Goal: Navigation & Orientation: Find specific page/section

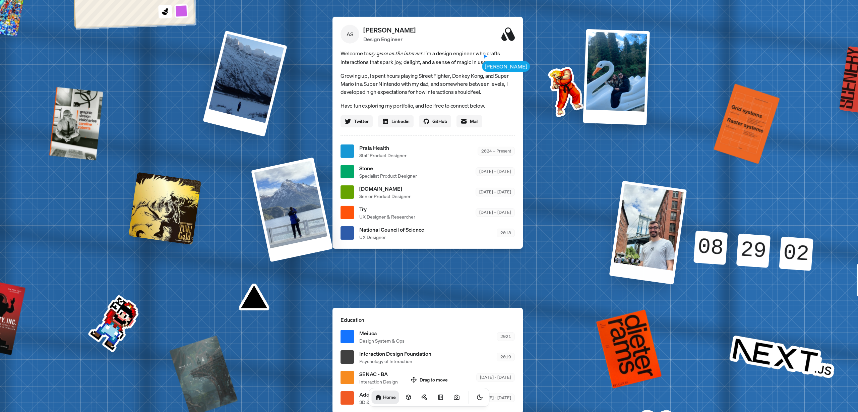
drag, startPoint x: 561, startPoint y: 213, endPoint x: 635, endPoint y: 239, distance: 78.7
click at [635, 239] on div at bounding box center [649, 233] width 78 height 104
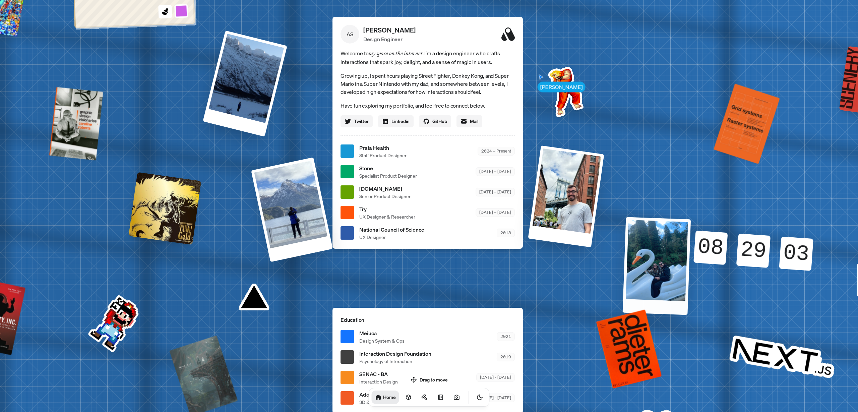
drag, startPoint x: 615, startPoint y: 88, endPoint x: 653, endPoint y: 275, distance: 190.5
click at [654, 274] on div at bounding box center [657, 266] width 68 height 98
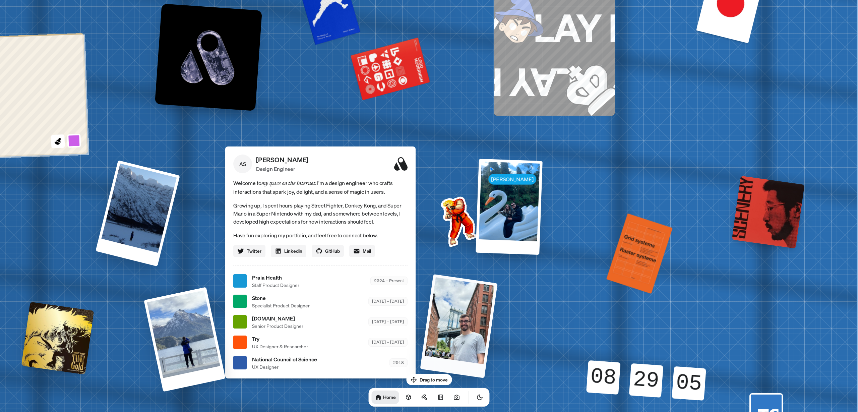
drag, startPoint x: 630, startPoint y: 192, endPoint x: 483, endPoint y: 303, distance: 185.1
click at [483, 303] on div "[PERSON_NAME] AS [PERSON_NAME] Design Engineer Welcome to my space on the inter…" at bounding box center [321, 281] width 1003 height 879
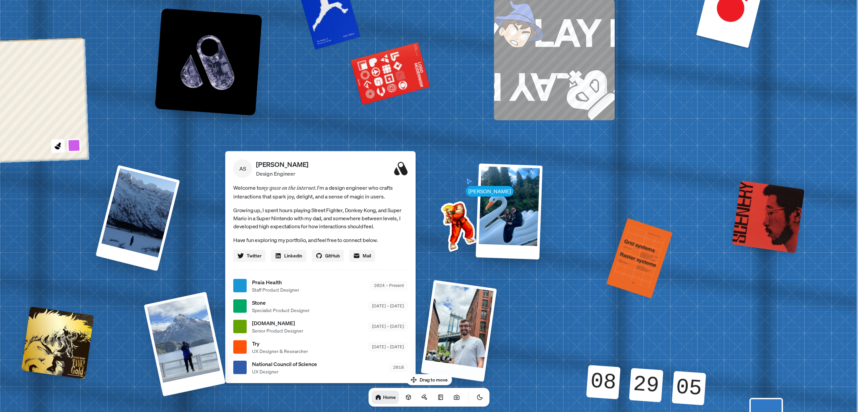
drag, startPoint x: 574, startPoint y: 133, endPoint x: 566, endPoint y: 241, distance: 108.6
click at [566, 241] on div "[PERSON_NAME] AS [PERSON_NAME] Design Engineer Welcome to my space on the inter…" at bounding box center [321, 285] width 1003 height 879
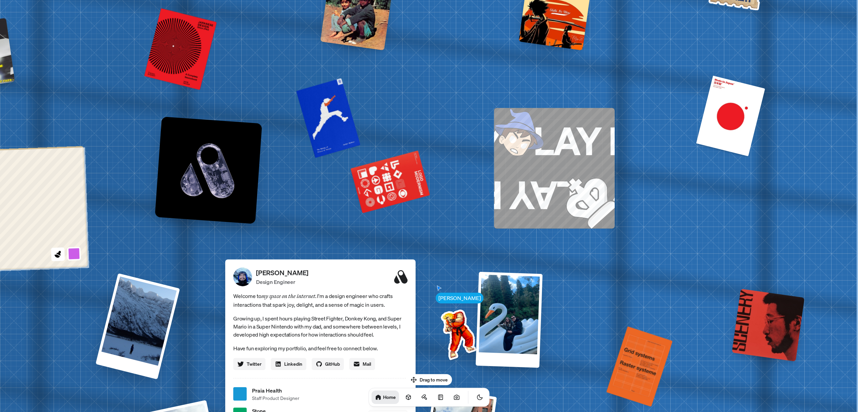
click at [574, 175] on img at bounding box center [577, 189] width 75 height 78
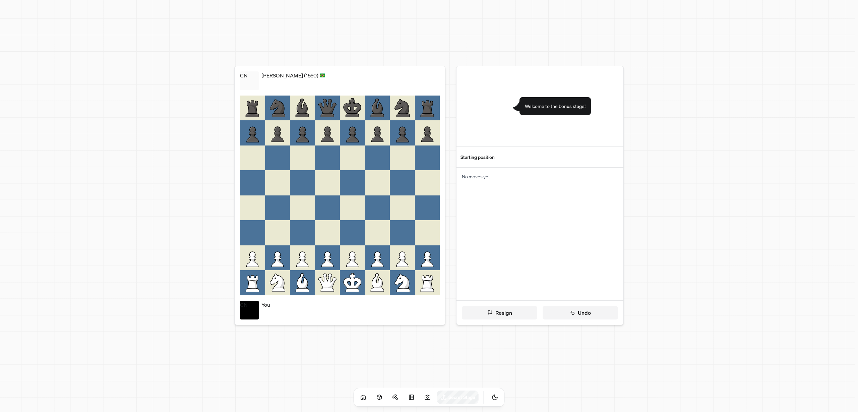
click at [574, 175] on p "No moves yet" at bounding box center [540, 176] width 156 height 7
click at [654, 172] on div "[PERSON_NAME] (1560) You Resign Undo Welcome to the bonus stage! Starting posit…" at bounding box center [429, 196] width 469 height 276
click at [561, 105] on span "Welcome to the bonus stage!" at bounding box center [555, 106] width 61 height 7
click at [350, 269] on icon at bounding box center [352, 257] width 25 height 25
click at [354, 233] on div at bounding box center [352, 232] width 25 height 25
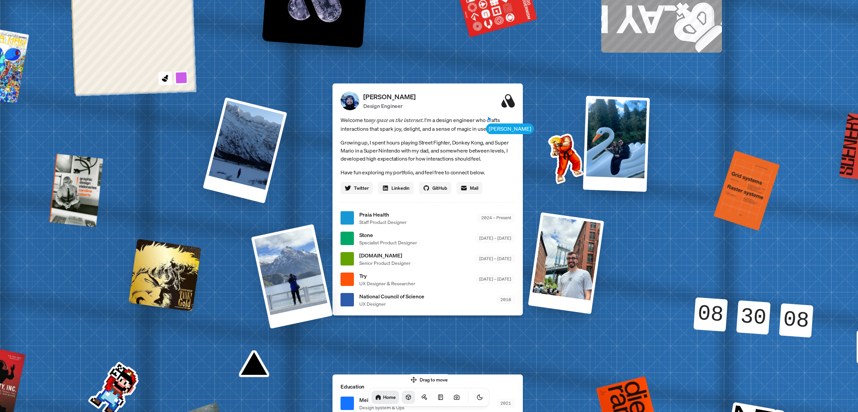
click at [404, 397] on link at bounding box center [408, 397] width 13 height 13
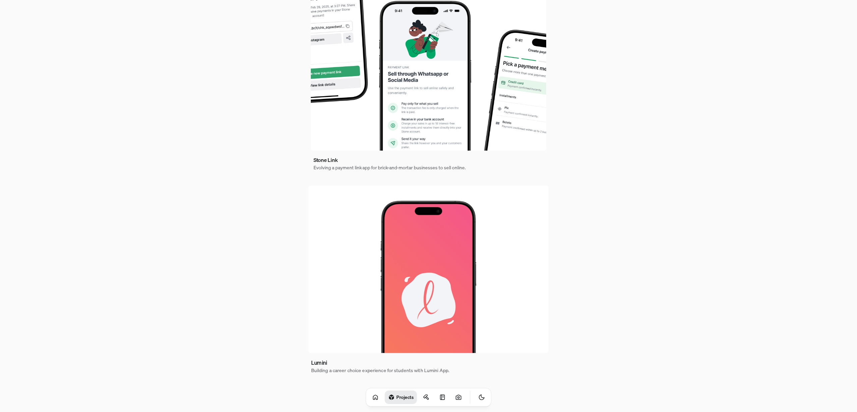
scroll to position [217, 0]
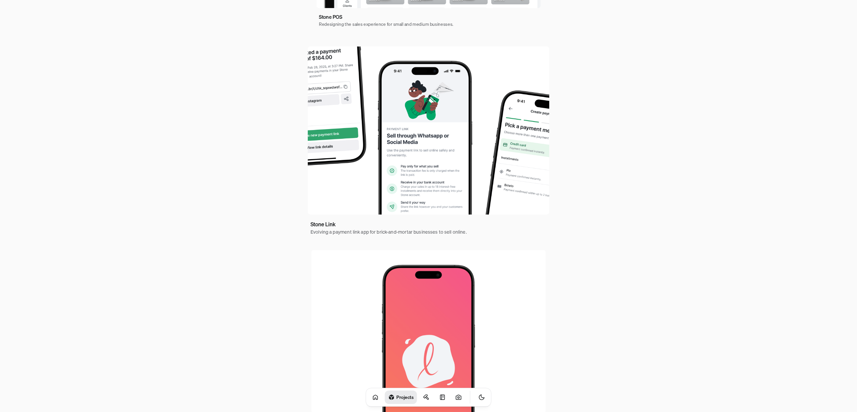
click at [418, 157] on img at bounding box center [428, 131] width 241 height 168
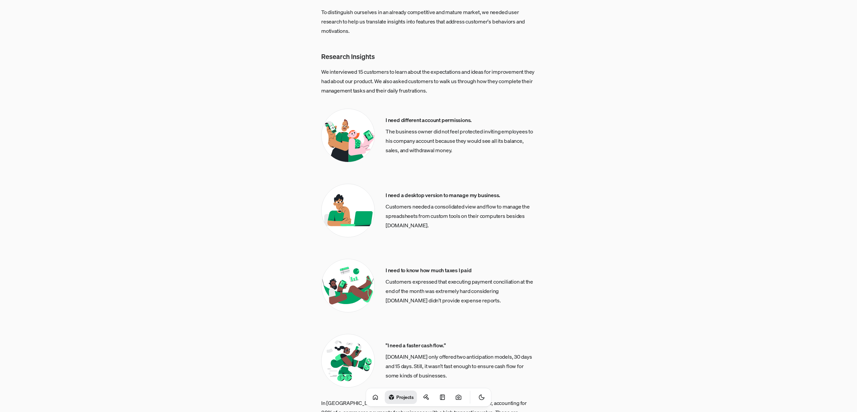
scroll to position [521, 0]
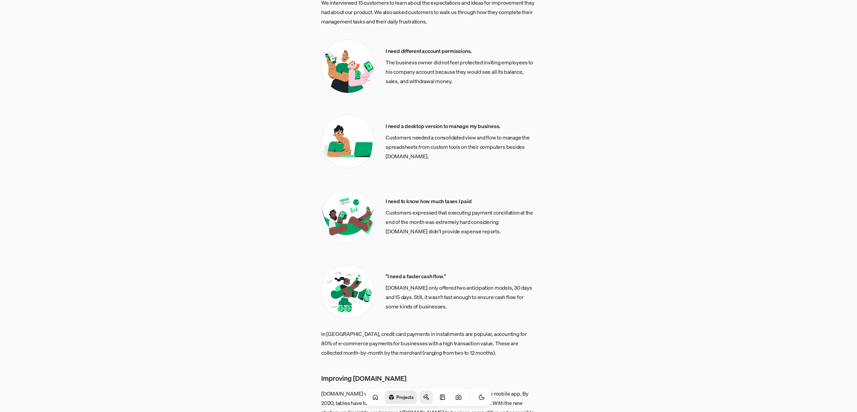
click at [423, 396] on icon at bounding box center [426, 397] width 7 height 7
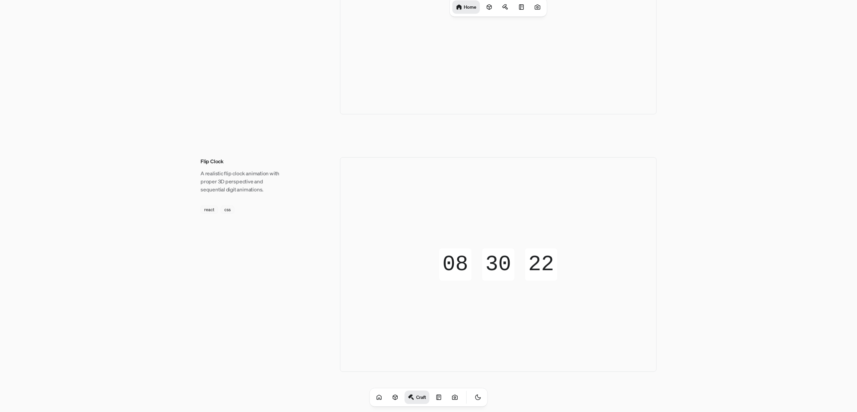
scroll to position [82, 0]
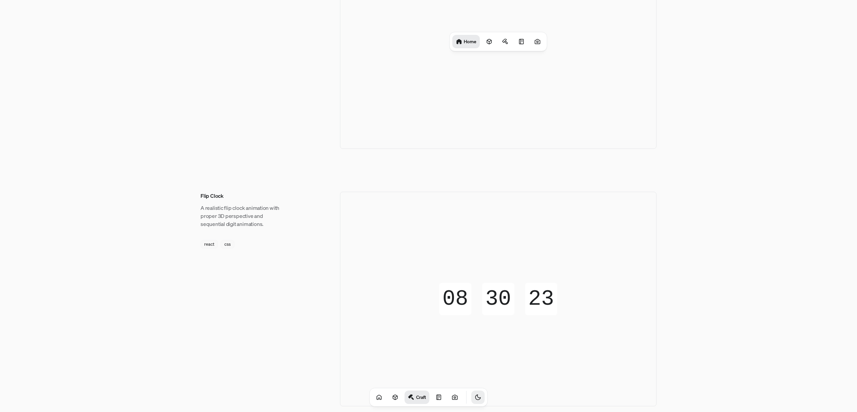
click at [475, 398] on icon "Toggle Theme" at bounding box center [478, 397] width 7 height 7
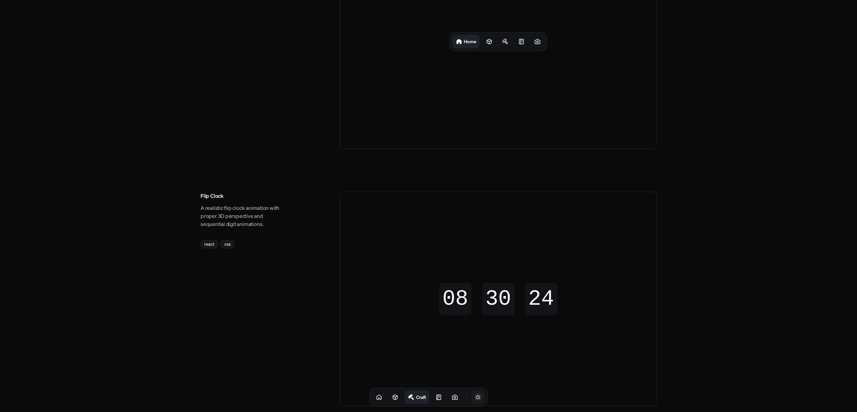
scroll to position [0, 0]
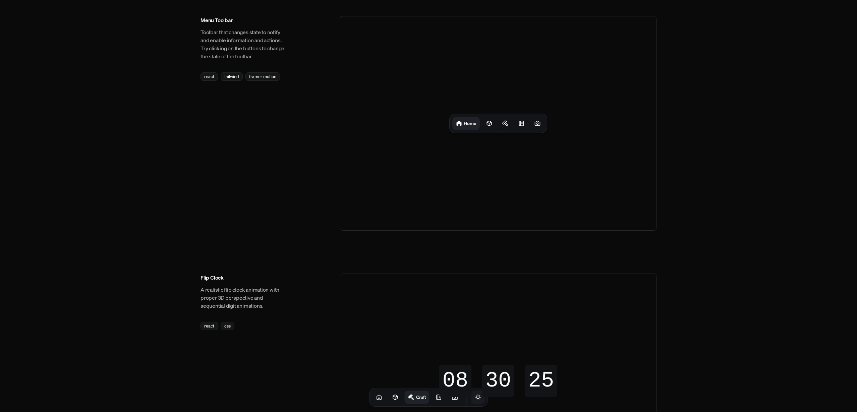
click at [475, 400] on icon "Toggle Theme" at bounding box center [478, 397] width 7 height 7
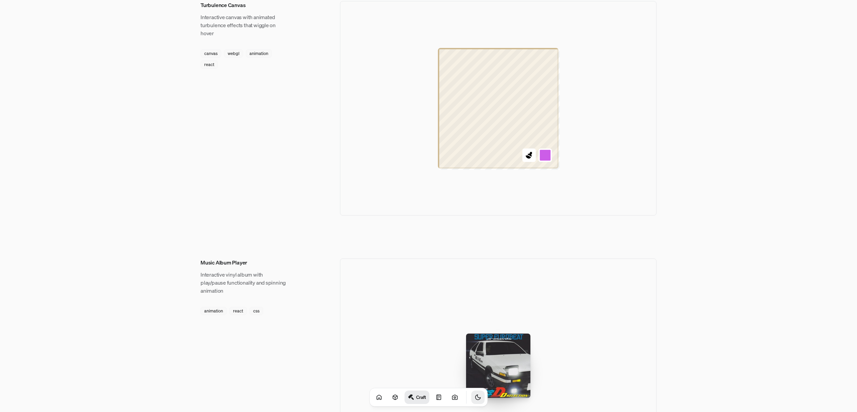
scroll to position [822, 0]
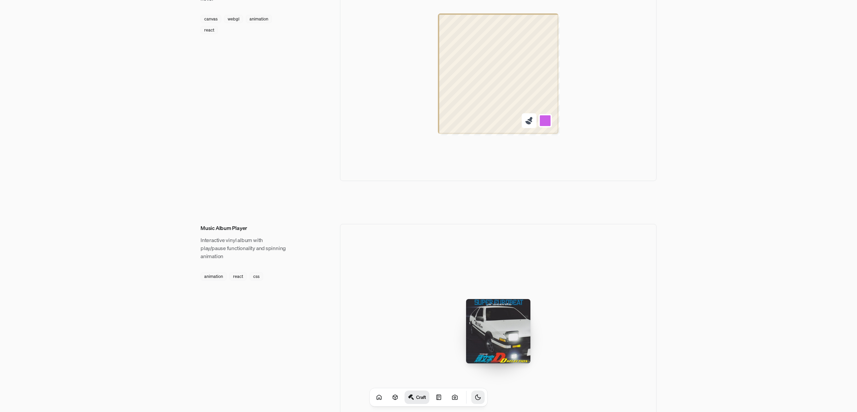
click at [479, 120] on div at bounding box center [498, 73] width 121 height 121
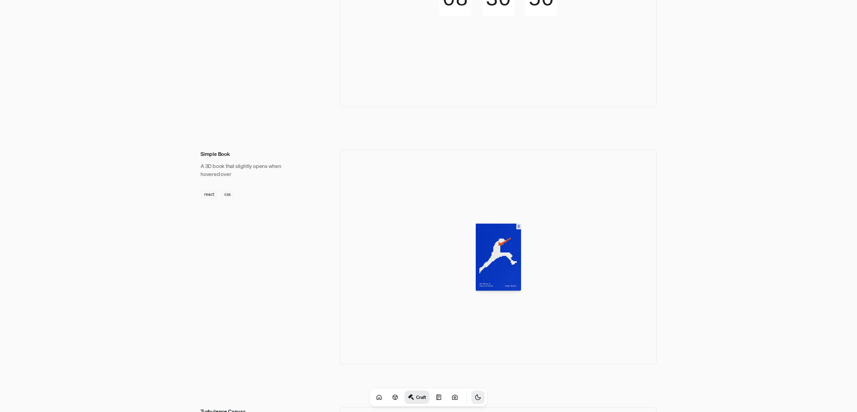
scroll to position [289, 0]
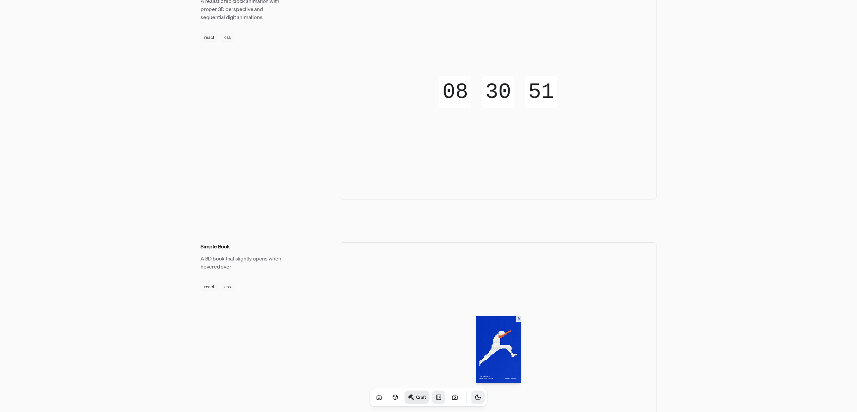
click at [436, 398] on icon at bounding box center [439, 397] width 7 height 7
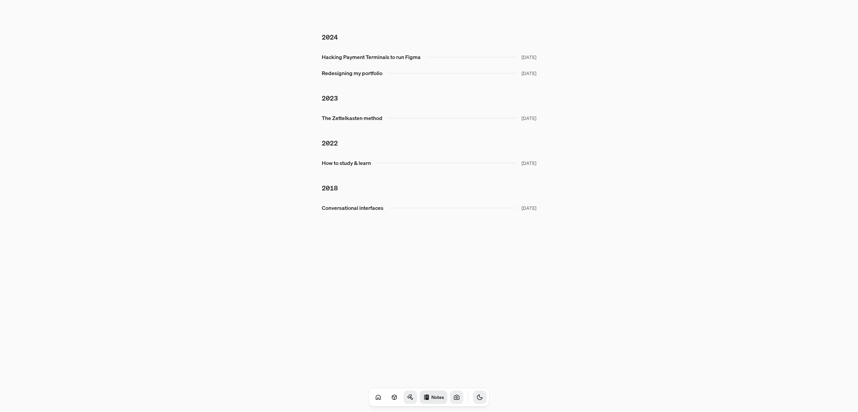
click at [454, 399] on icon at bounding box center [457, 397] width 7 height 7
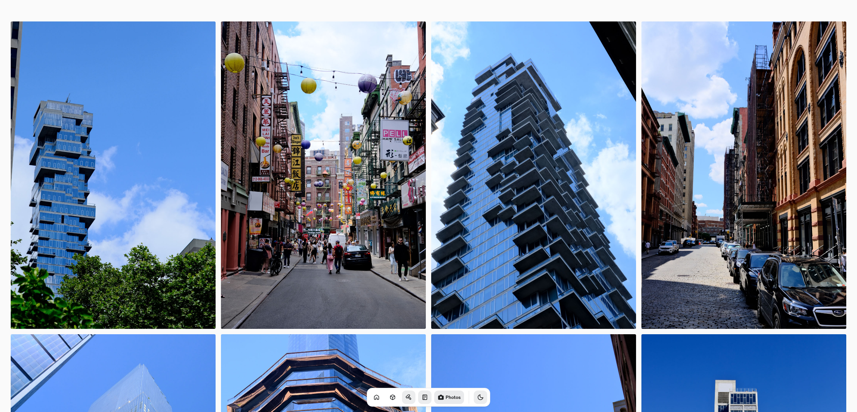
click at [390, 271] on img at bounding box center [323, 175] width 205 height 308
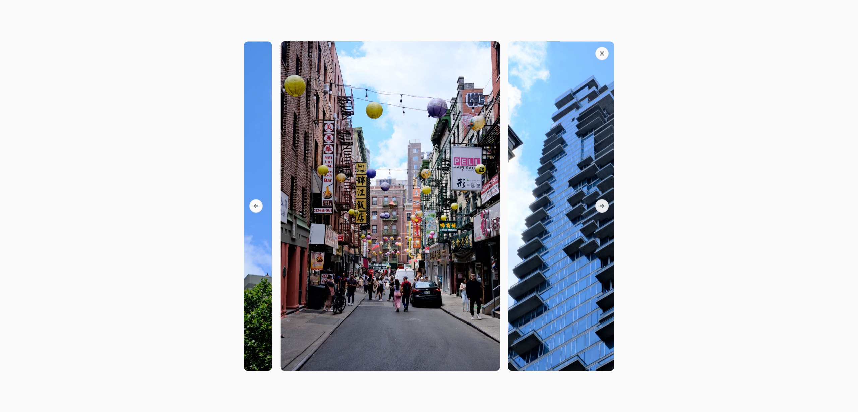
click at [602, 203] on button "Next slide" at bounding box center [602, 206] width 13 height 13
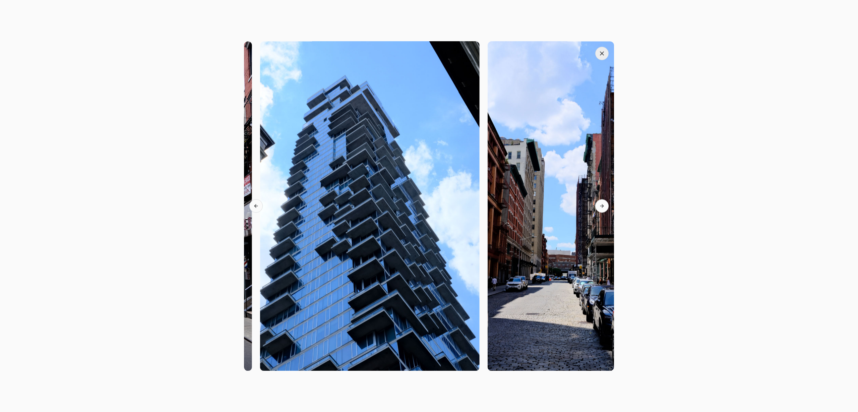
click at [604, 52] on icon "button" at bounding box center [602, 53] width 7 height 7
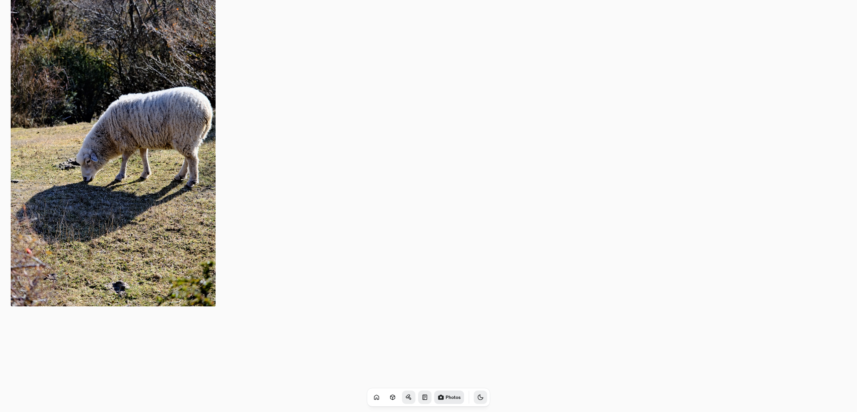
scroll to position [9026, 0]
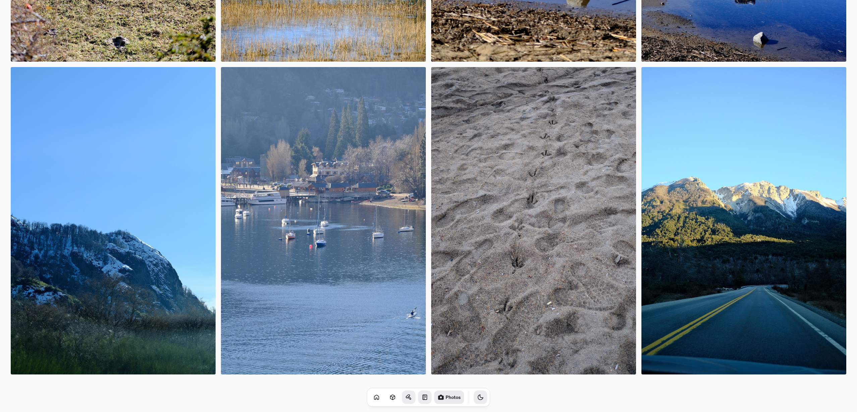
click at [418, 401] on link at bounding box center [424, 397] width 13 height 13
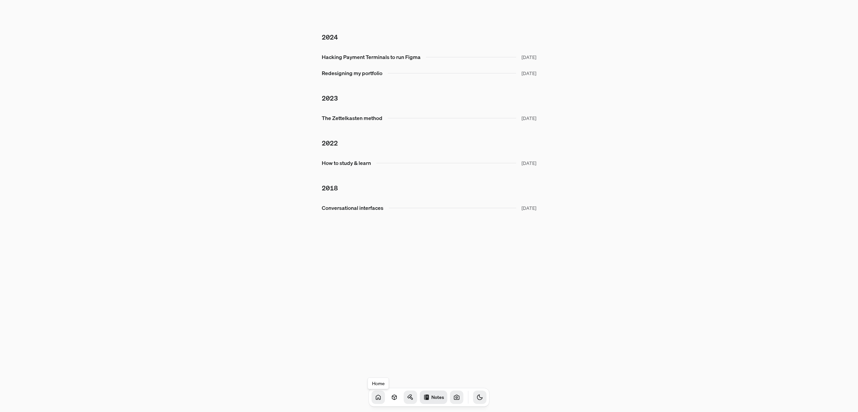
click at [375, 398] on icon at bounding box center [378, 397] width 7 height 7
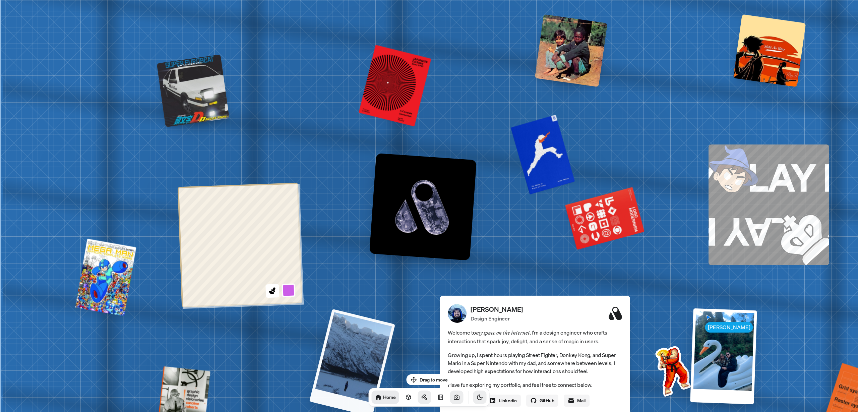
drag, startPoint x: 116, startPoint y: 147, endPoint x: 365, endPoint y: 370, distance: 333.6
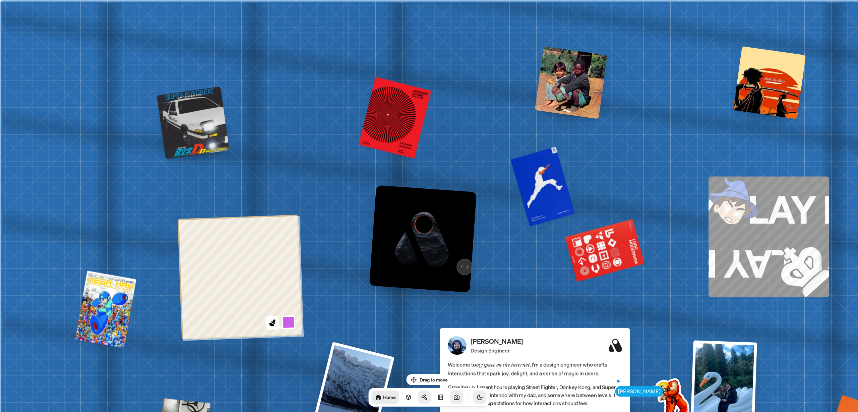
drag, startPoint x: 333, startPoint y: 125, endPoint x: 463, endPoint y: 261, distance: 188.1
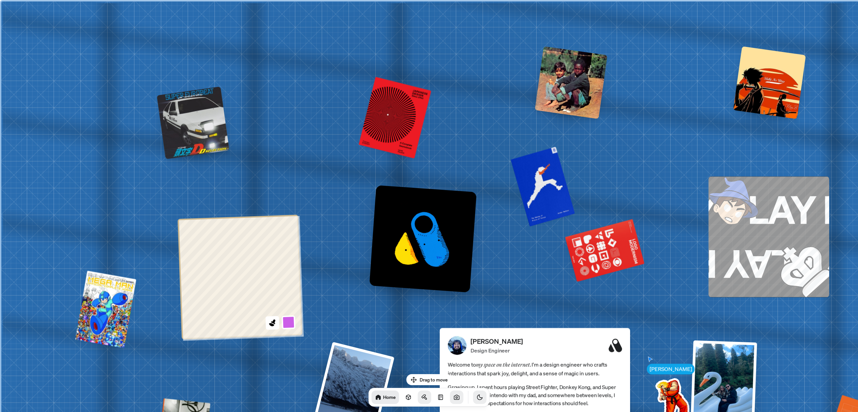
drag, startPoint x: 534, startPoint y: 259, endPoint x: 568, endPoint y: 258, distance: 34.2
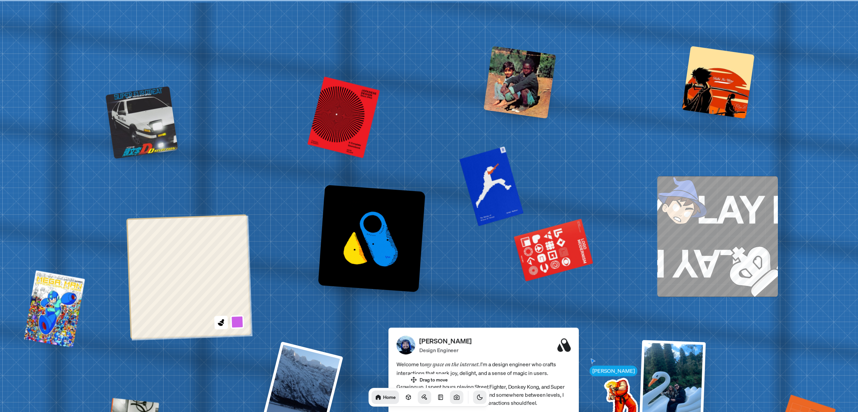
drag, startPoint x: 505, startPoint y: 270, endPoint x: 477, endPoint y: 264, distance: 28.8
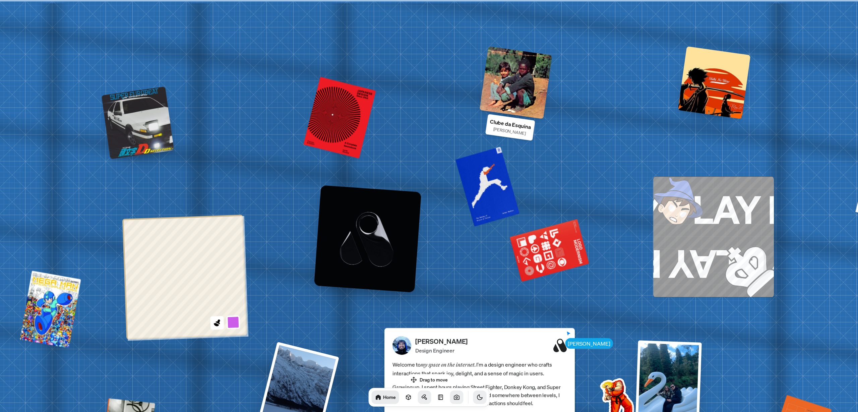
click at [527, 70] on div at bounding box center [516, 82] width 73 height 73
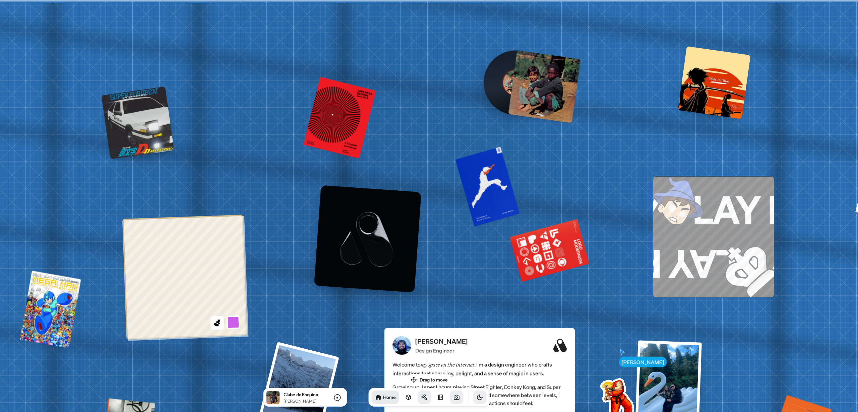
click at [535, 75] on div at bounding box center [544, 86] width 73 height 73
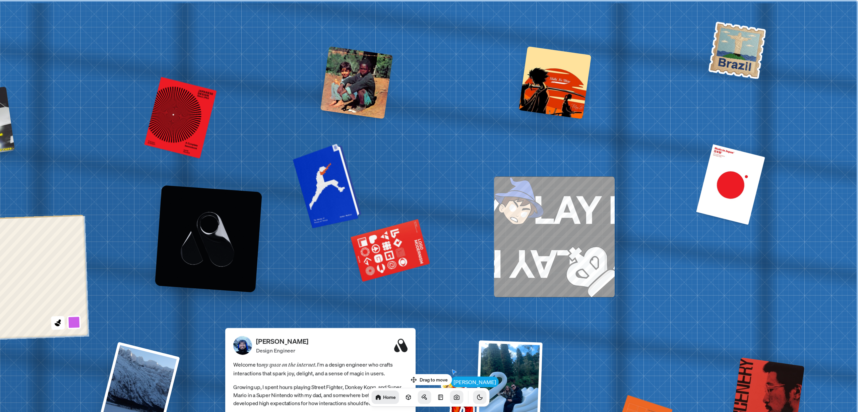
drag, startPoint x: 644, startPoint y: 134, endPoint x: 328, endPoint y: 163, distance: 317.2
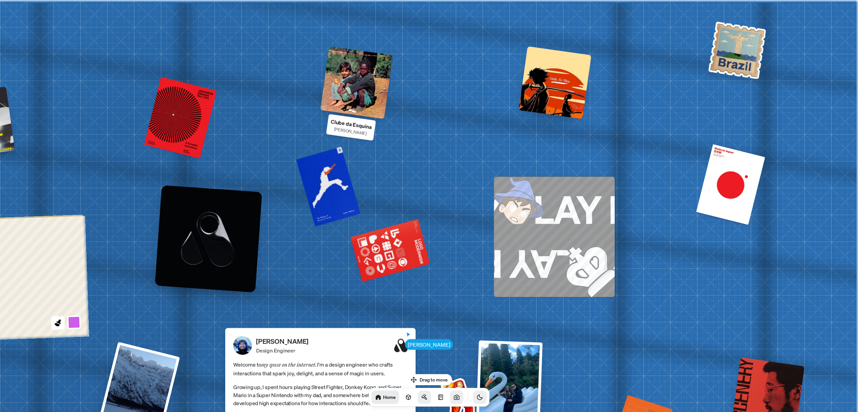
click at [357, 94] on div at bounding box center [357, 82] width 73 height 73
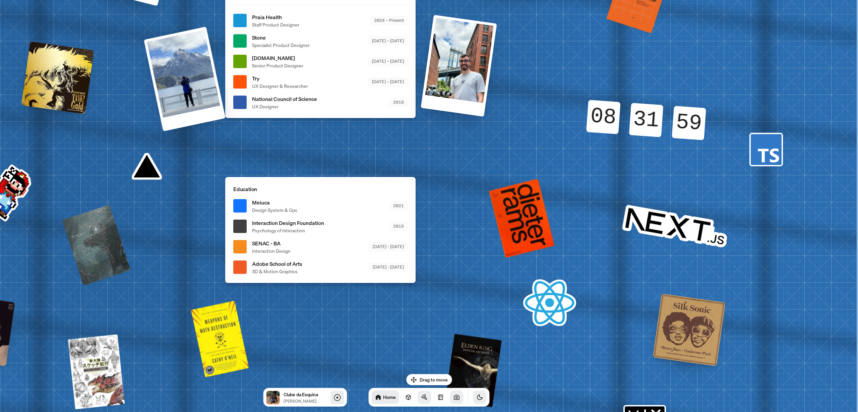
click at [338, 399] on icon at bounding box center [337, 398] width 8 height 8
drag, startPoint x: 480, startPoint y: 239, endPoint x: 467, endPoint y: 344, distance: 106.0
click at [467, 344] on div "[PERSON_NAME] [PERSON_NAME] Design Engineer Welcome to my space on the internet…" at bounding box center [321, 20] width 1003 height 879
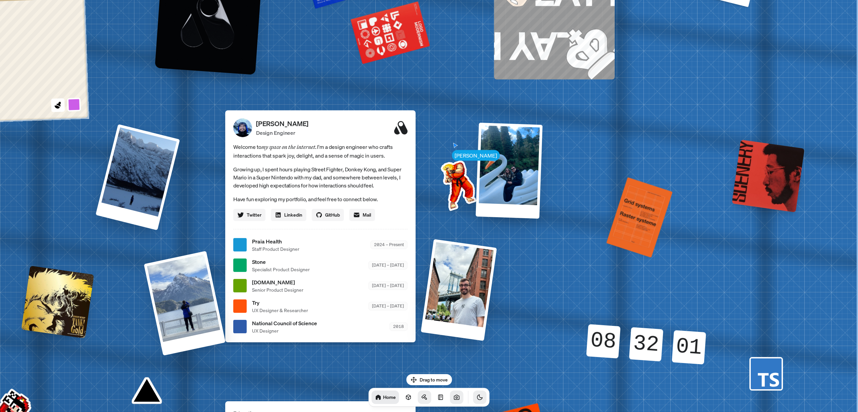
drag, startPoint x: 508, startPoint y: 250, endPoint x: 511, endPoint y: 330, distance: 79.5
click at [511, 330] on div "[PERSON_NAME] [PERSON_NAME] Design Engineer Welcome to my space on the internet…" at bounding box center [321, 245] width 1003 height 879
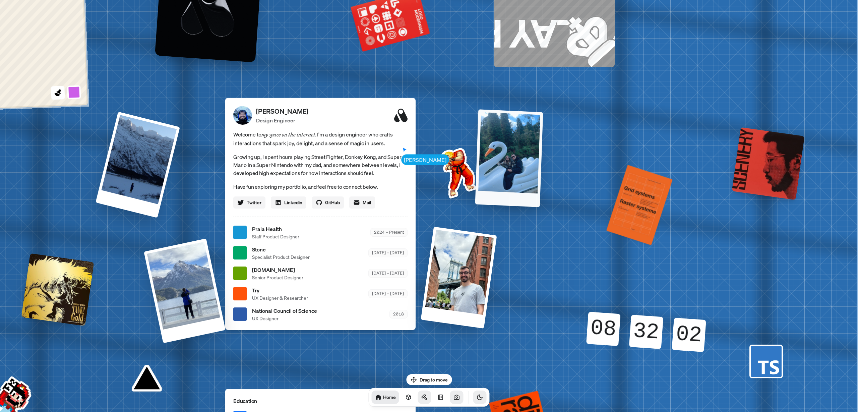
drag, startPoint x: 542, startPoint y: 250, endPoint x: 528, endPoint y: 127, distance: 122.9
click at [528, 127] on div "[PERSON_NAME] [PERSON_NAME] Design Engineer Welcome to my space on the internet…" at bounding box center [321, 232] width 1003 height 879
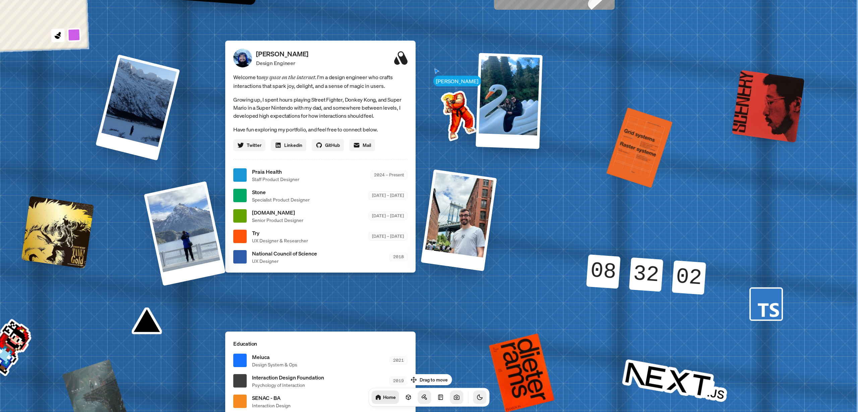
drag, startPoint x: 645, startPoint y: 391, endPoint x: 621, endPoint y: 297, distance: 96.6
click at [621, 308] on div "[PERSON_NAME] [PERSON_NAME] Design Engineer Welcome to my space on the internet…" at bounding box center [321, 175] width 1003 height 879
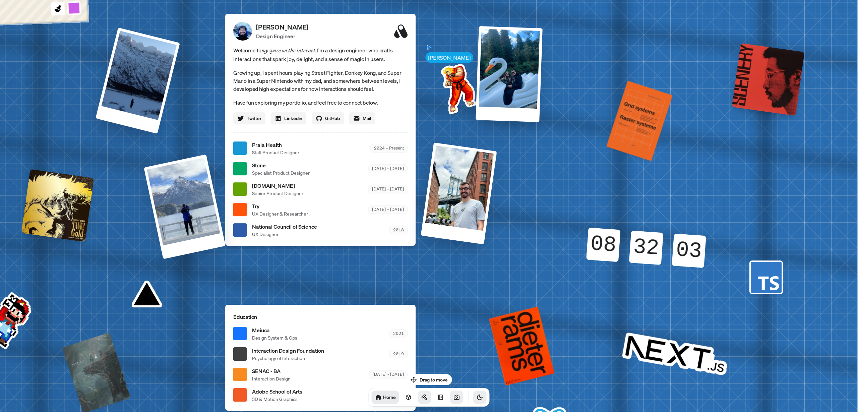
click at [604, 251] on div "08" at bounding box center [604, 244] width 34 height 34
click at [629, 283] on div "[PERSON_NAME] [PERSON_NAME] Design Engineer Welcome to my space on the internet…" at bounding box center [321, 148] width 1003 height 879
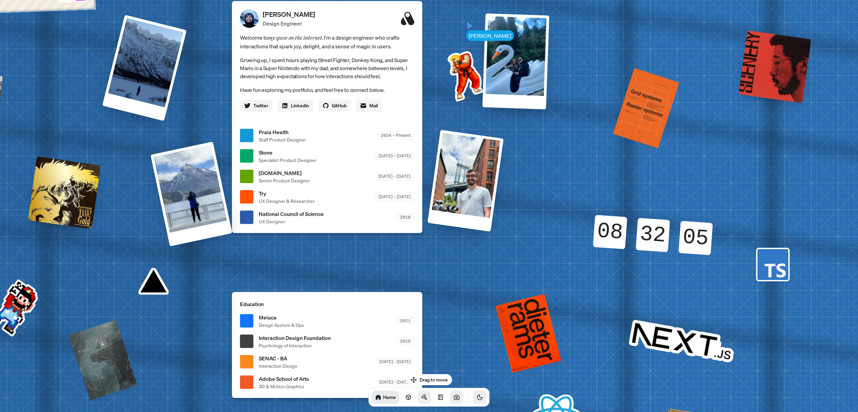
drag, startPoint x: 644, startPoint y: 351, endPoint x: 653, endPoint y: 329, distance: 23.3
click at [653, 329] on div "[PERSON_NAME] [PERSON_NAME] Design Engineer Welcome to my space on the internet…" at bounding box center [328, 136] width 1003 height 879
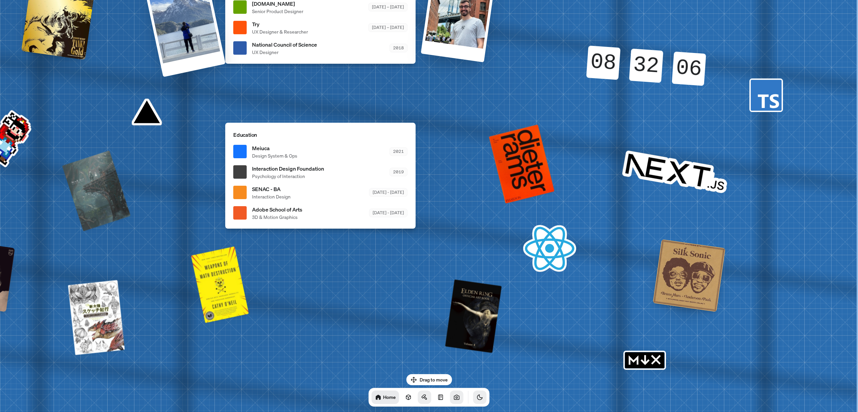
drag, startPoint x: 593, startPoint y: 345, endPoint x: 555, endPoint y: 224, distance: 126.7
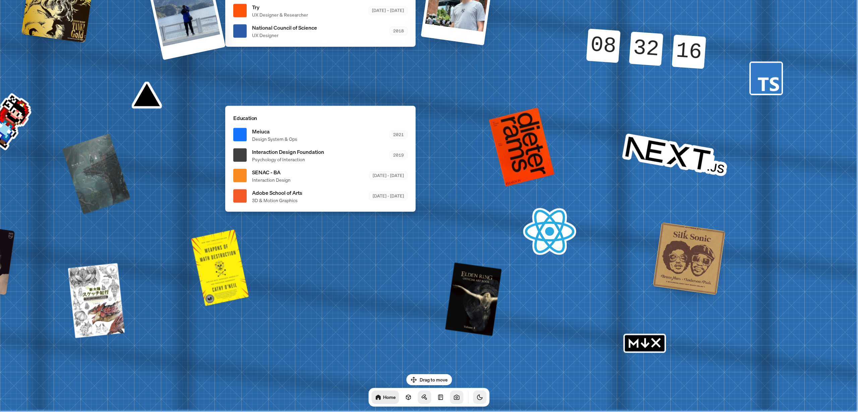
click at [644, 340] on icon "MDX" at bounding box center [645, 343] width 43 height 19
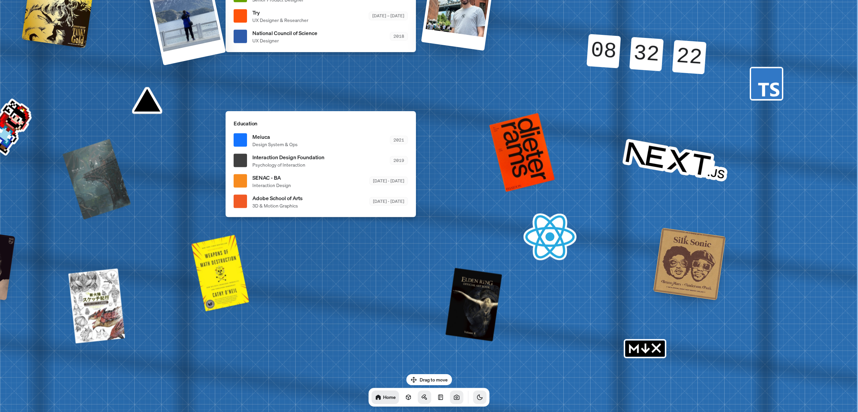
drag, startPoint x: 345, startPoint y: 197, endPoint x: 378, endPoint y: 265, distance: 74.8
click at [378, 209] on div "Adobe School of Arts 3D & Motion Graphics [DATE] - [DATE]" at bounding box center [331, 201] width 156 height 15
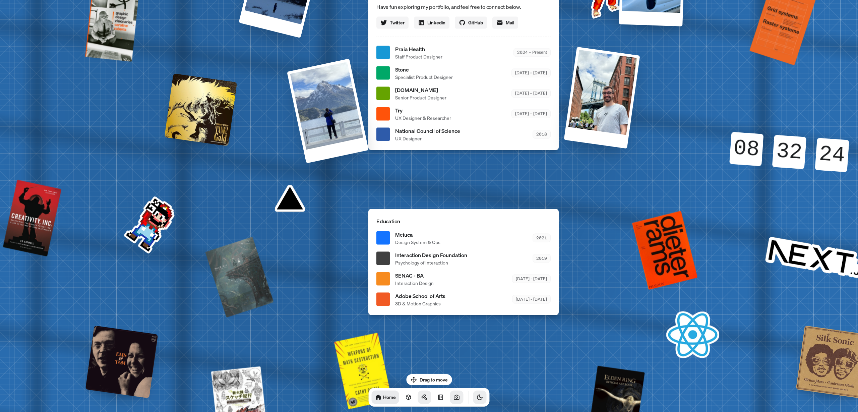
drag, startPoint x: 372, startPoint y: 112, endPoint x: 483, endPoint y: 146, distance: 115.6
click at [483, 146] on div "[PERSON_NAME] Design Engineer Welcome to my space on the internet. I'm a design…" at bounding box center [464, 34] width 190 height 232
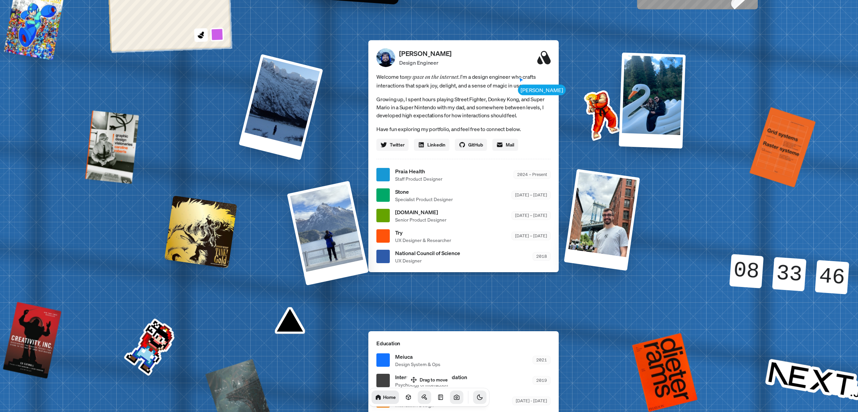
click at [588, 121] on img at bounding box center [601, 114] width 68 height 68
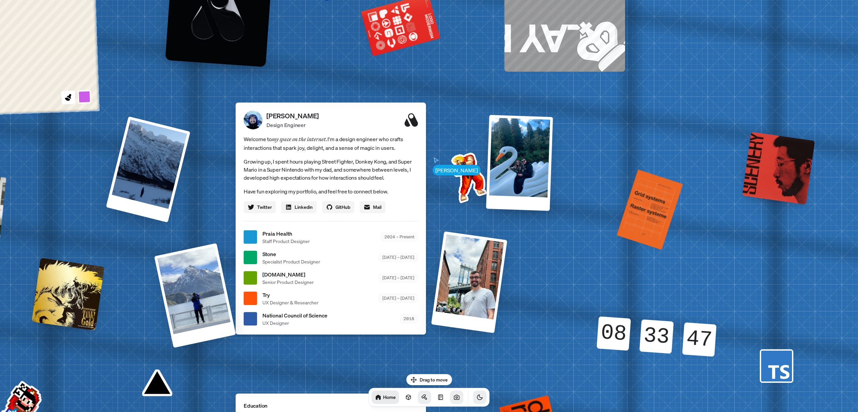
drag, startPoint x: 560, startPoint y: 129, endPoint x: 466, endPoint y: 177, distance: 105.4
click at [457, 177] on img at bounding box center [468, 177] width 68 height 68
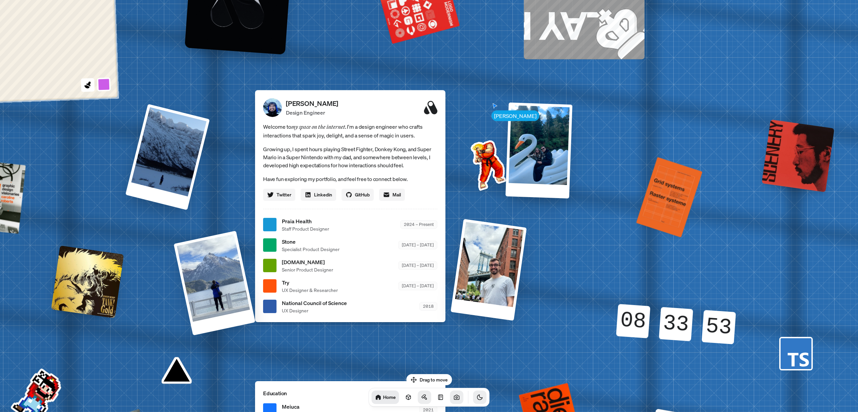
drag, startPoint x: 651, startPoint y: 155, endPoint x: 396, endPoint y: 264, distance: 277.8
click at [396, 264] on div "[DOMAIN_NAME] Senior Product Designer [DATE] – [DATE]" at bounding box center [360, 265] width 156 height 15
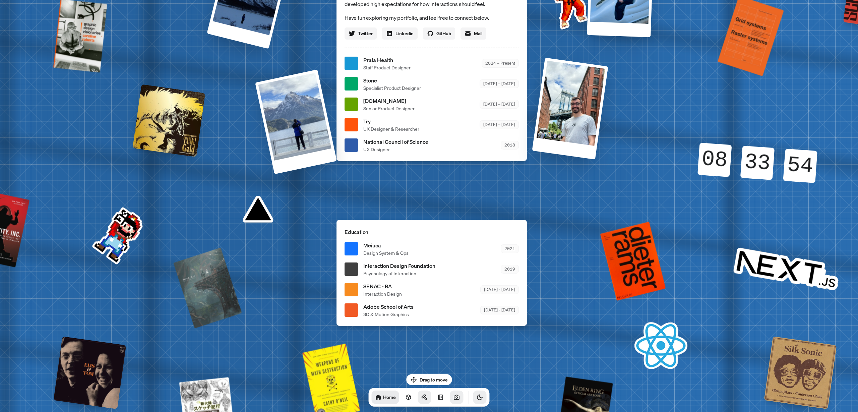
drag, startPoint x: 396, startPoint y: 264, endPoint x: 414, endPoint y: 141, distance: 124.4
click at [414, 141] on span "National Council of Science" at bounding box center [396, 141] width 65 height 8
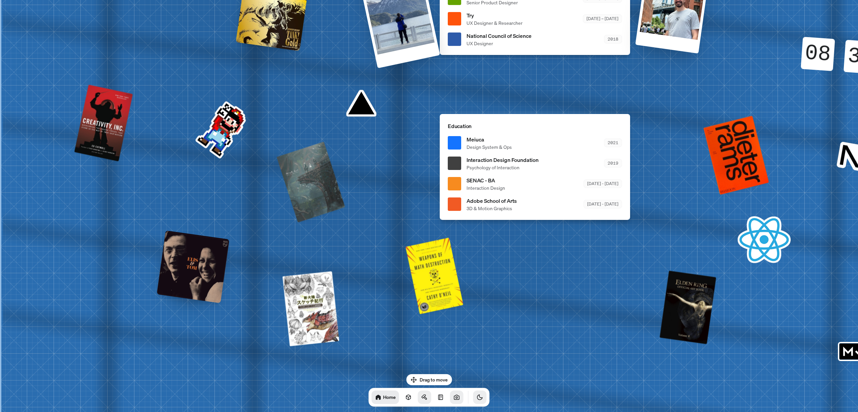
drag, startPoint x: 414, startPoint y: 141, endPoint x: 386, endPoint y: 148, distance: 28.8
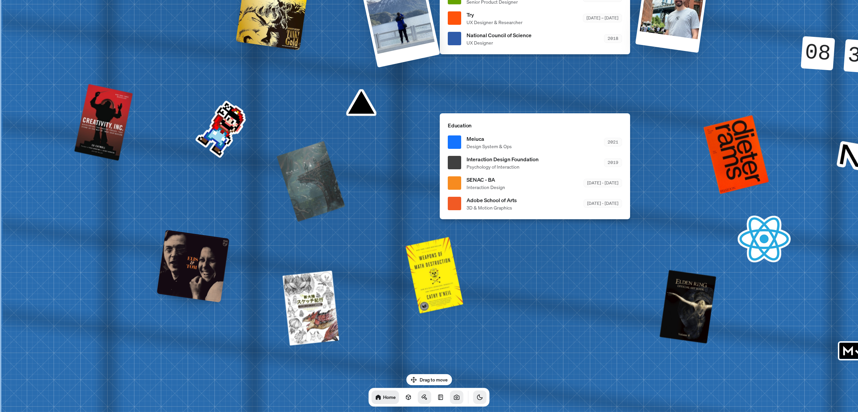
drag, startPoint x: 386, startPoint y: 148, endPoint x: 370, endPoint y: 184, distance: 39.0
click at [300, 189] on div at bounding box center [311, 181] width 66 height 78
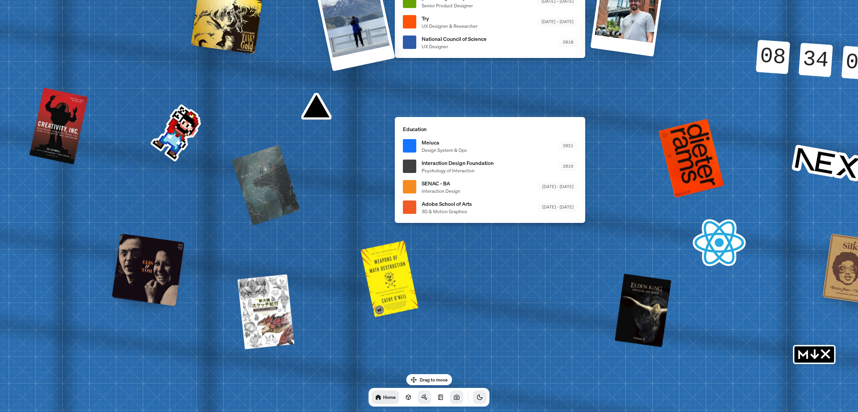
drag, startPoint x: 370, startPoint y: 184, endPoint x: 136, endPoint y: 95, distance: 250.3
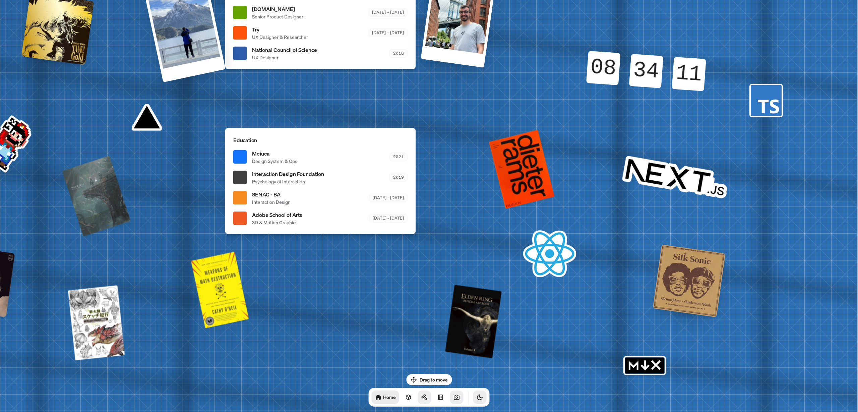
drag, startPoint x: 136, startPoint y: 95, endPoint x: 258, endPoint y: 281, distance: 222.0
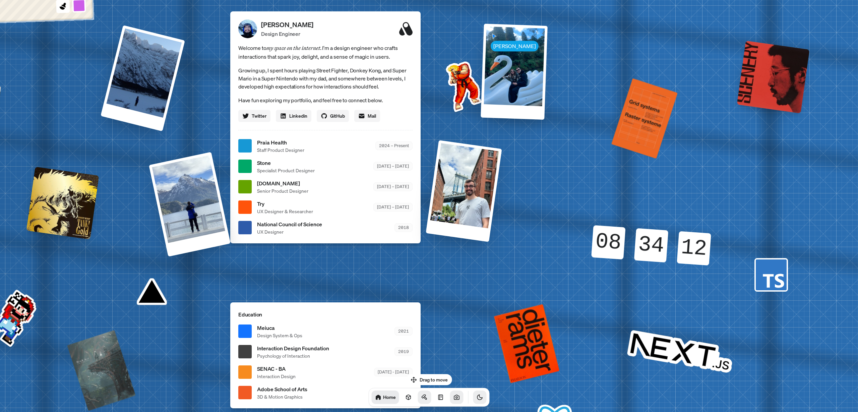
drag, startPoint x: 258, startPoint y: 281, endPoint x: 549, endPoint y: 204, distance: 301.0
click at [549, 204] on div "[PERSON_NAME] [PERSON_NAME] Design Engineer Welcome to my space on the internet…" at bounding box center [326, 146] width 1003 height 879
drag, startPoint x: 549, startPoint y: 204, endPoint x: 417, endPoint y: 74, distance: 185.4
click at [417, 74] on div "[PERSON_NAME] Design Engineer Welcome to my space on the internet. I'm a design…" at bounding box center [325, 127] width 190 height 232
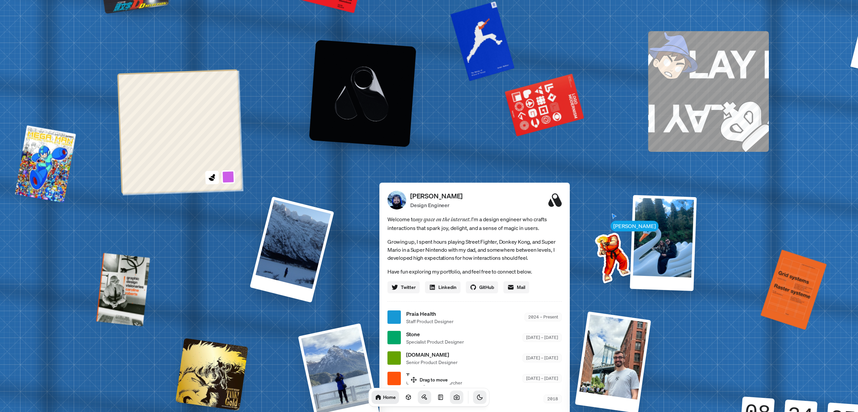
drag, startPoint x: 417, startPoint y: 74, endPoint x: 576, endPoint y: 272, distance: 254.0
click at [576, 272] on div "[PERSON_NAME] [PERSON_NAME] Design Engineer Welcome to my space on the internet…" at bounding box center [476, 317] width 1003 height 879
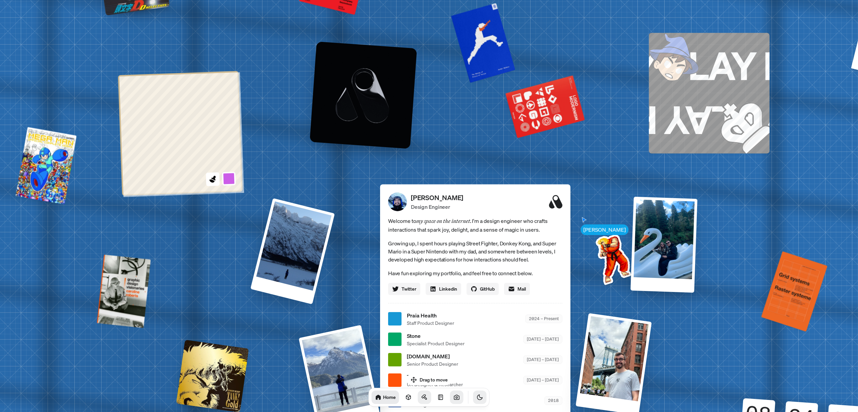
drag, startPoint x: 576, startPoint y: 272, endPoint x: 557, endPoint y: 207, distance: 67.6
click at [557, 207] on div "[PERSON_NAME] [PERSON_NAME] Design Engineer Welcome to my space on the internet…" at bounding box center [476, 319] width 1003 height 879
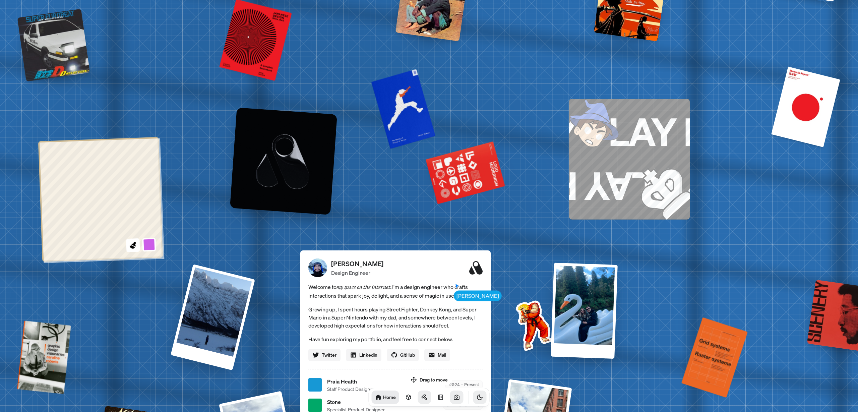
click at [534, 129] on div "[PERSON_NAME] [PERSON_NAME] Design Engineer Welcome to my space on the internet…" at bounding box center [396, 385] width 1003 height 879
click at [370, 177] on div "[PERSON_NAME] [PERSON_NAME] Design Engineer Welcome to my space on the internet…" at bounding box center [396, 385] width 1003 height 879
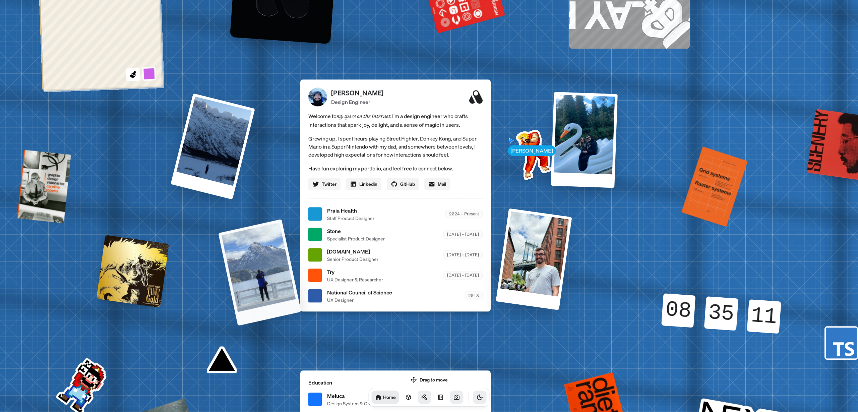
click at [243, 243] on div at bounding box center [259, 272] width 83 height 107
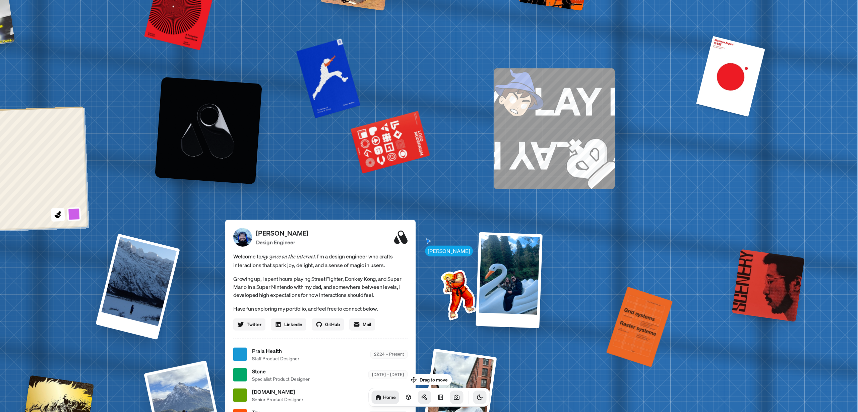
drag, startPoint x: 650, startPoint y: 241, endPoint x: 609, endPoint y: 298, distance: 70.0
click at [609, 298] on div "[PERSON_NAME] [PERSON_NAME] Design Engineer Welcome to my space on the internet…" at bounding box center [321, 354] width 1003 height 879
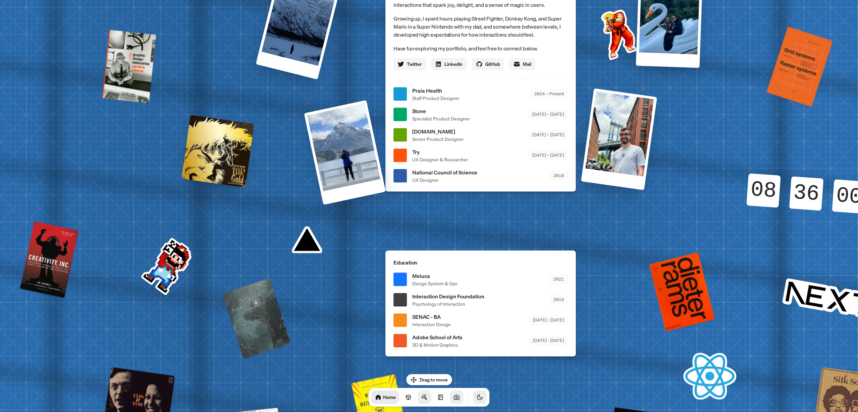
drag, startPoint x: 305, startPoint y: 145, endPoint x: 461, endPoint y: 241, distance: 183.4
click at [461, 241] on div "[PERSON_NAME] [PERSON_NAME] Design Engineer Welcome to my space on the internet…" at bounding box center [482, 94] width 1003 height 879
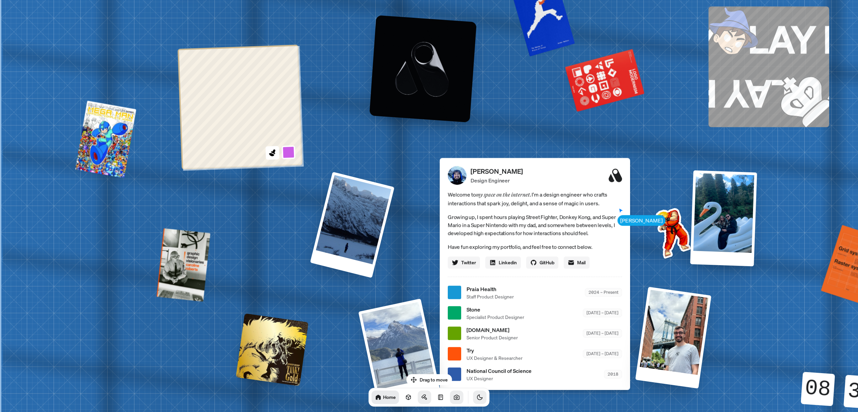
drag, startPoint x: 187, startPoint y: 98, endPoint x: 356, endPoint y: 292, distance: 257.5
click at [356, 292] on div "[PERSON_NAME] [PERSON_NAME] Design Engineer Welcome to my space on the internet…" at bounding box center [536, 292] width 1003 height 879
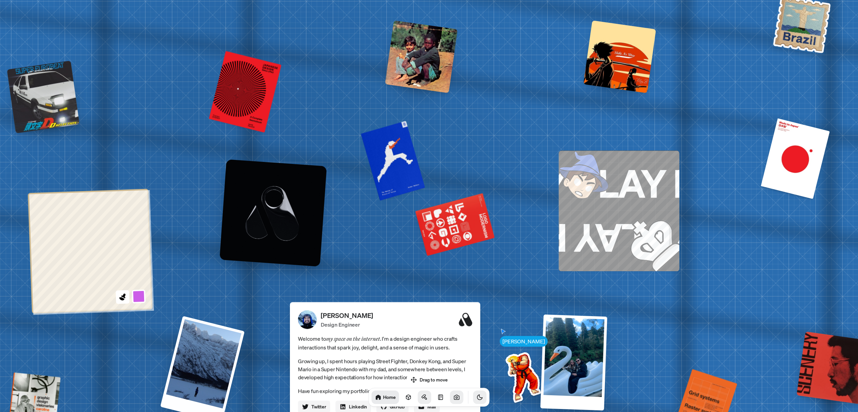
drag, startPoint x: 408, startPoint y: 167, endPoint x: 258, endPoint y: 312, distance: 208.5
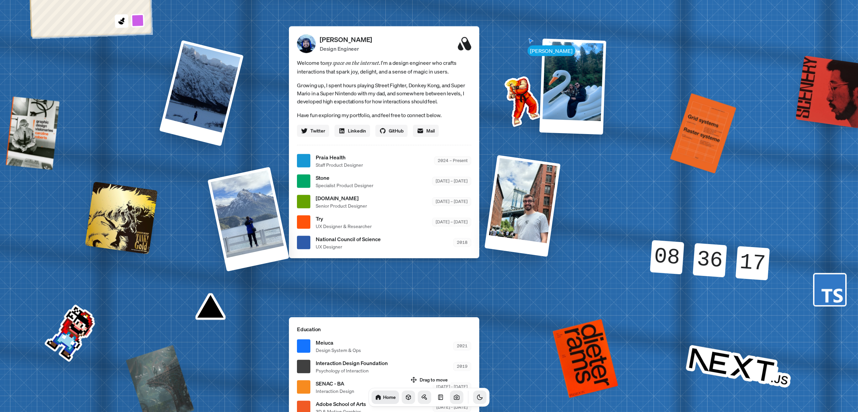
click at [402, 402] on link at bounding box center [408, 397] width 13 height 13
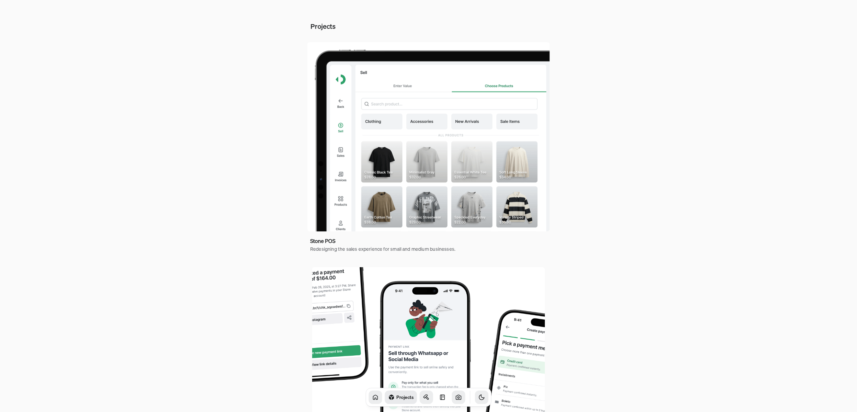
click at [423, 400] on icon at bounding box center [426, 397] width 7 height 7
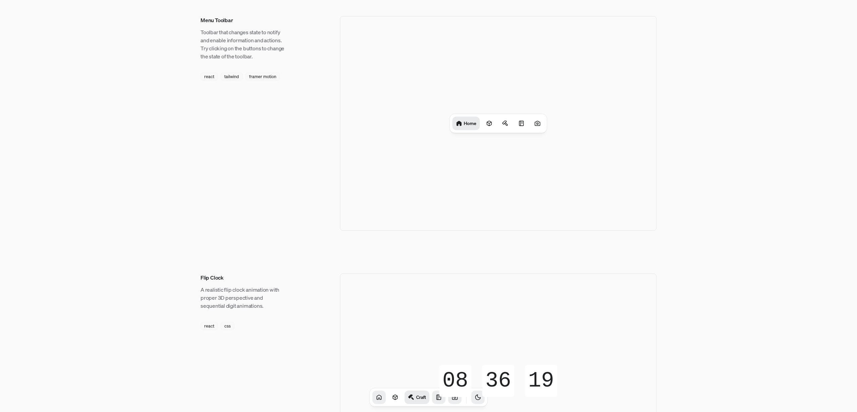
click at [436, 399] on icon at bounding box center [439, 397] width 7 height 7
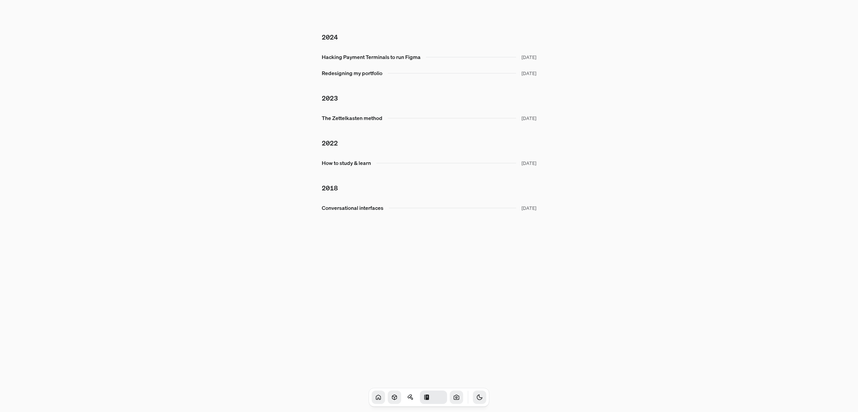
click at [391, 399] on icon at bounding box center [394, 397] width 7 height 7
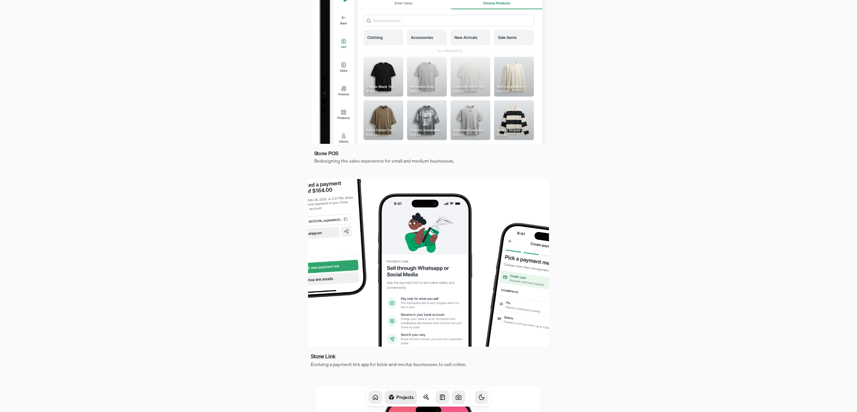
scroll to position [16, 0]
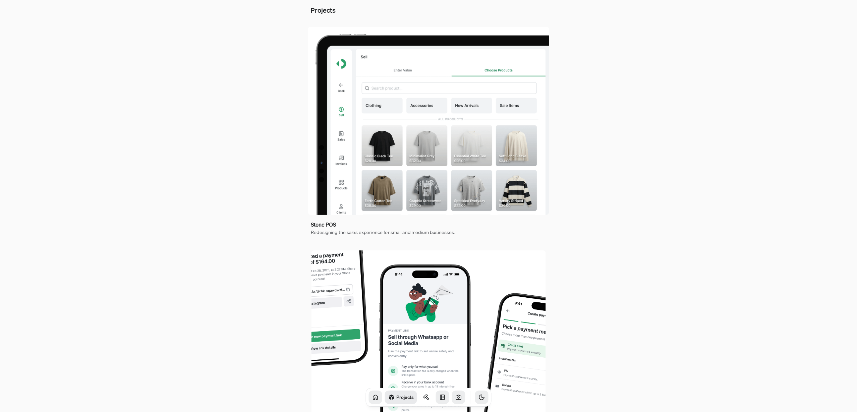
click at [425, 297] on img at bounding box center [429, 332] width 234 height 163
click at [496, 176] on img at bounding box center [428, 121] width 241 height 188
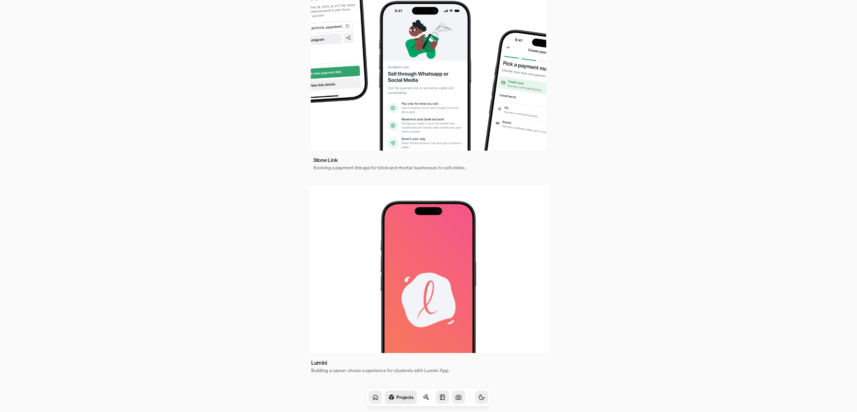
click at [473, 258] on img at bounding box center [428, 268] width 240 height 167
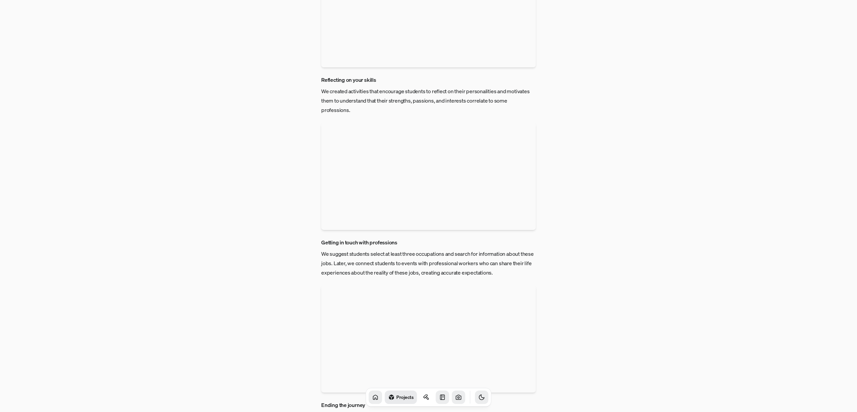
scroll to position [1566, 0]
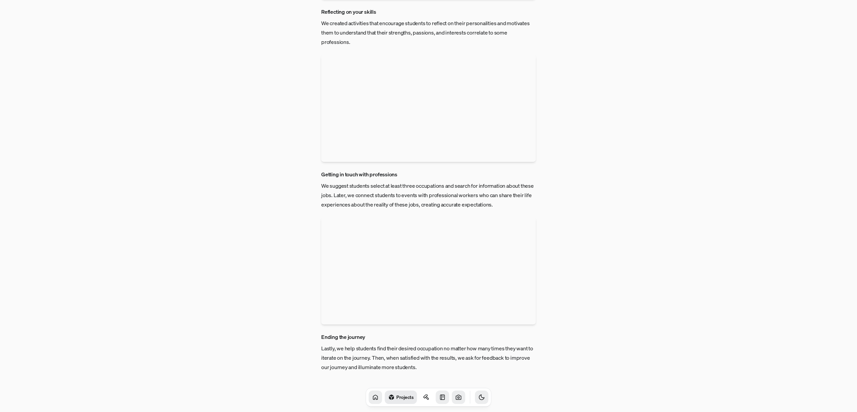
click at [372, 394] on icon at bounding box center [375, 397] width 7 height 7
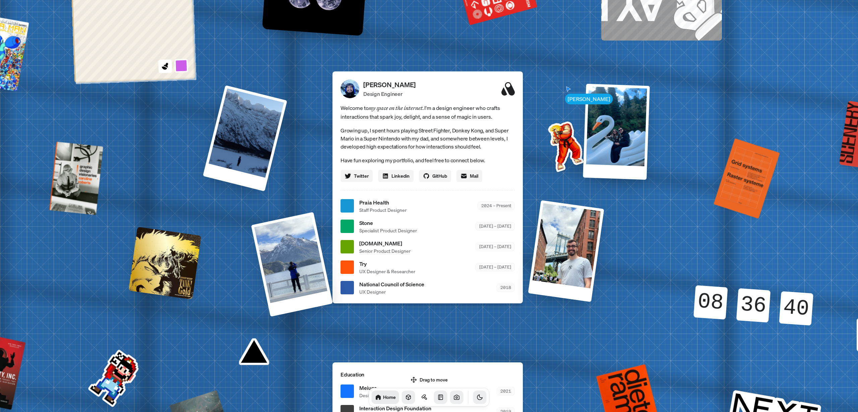
click at [438, 396] on icon at bounding box center [441, 397] width 7 height 7
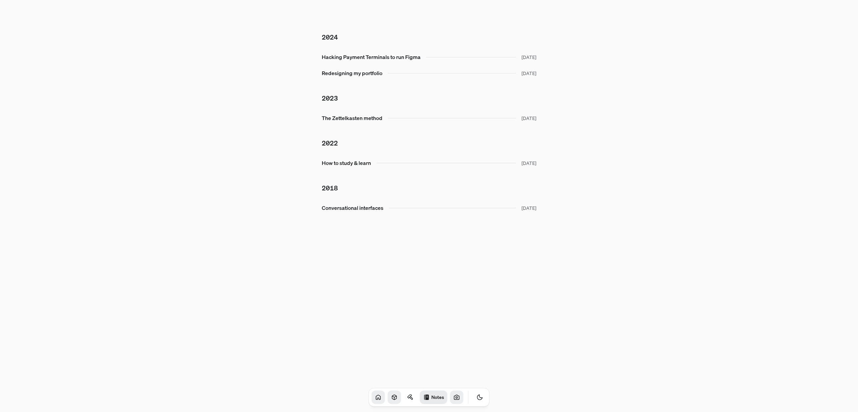
drag, startPoint x: 479, startPoint y: 397, endPoint x: 486, endPoint y: 398, distance: 7.7
click at [480, 398] on div "Notes" at bounding box center [429, 397] width 121 height 19
click at [0, 0] on icon "Toggle Audio" at bounding box center [0, 0] width 0 height 0
click at [391, 396] on icon at bounding box center [394, 397] width 7 height 7
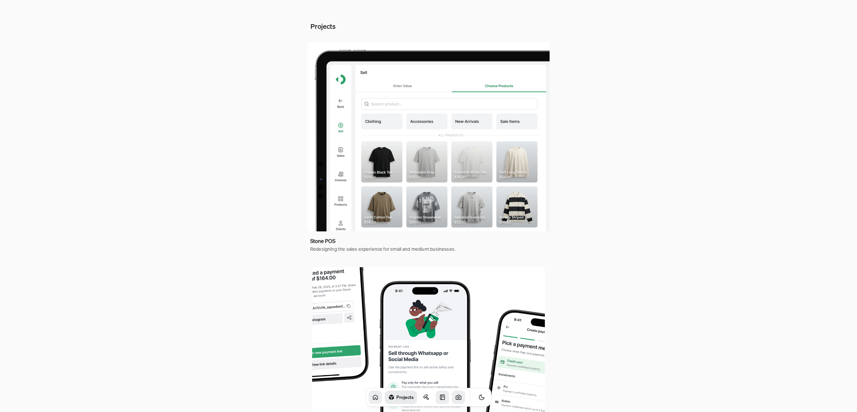
click at [0, 0] on icon "Toggle Audio" at bounding box center [0, 0] width 0 height 0
